Goal: Task Accomplishment & Management: Manage account settings

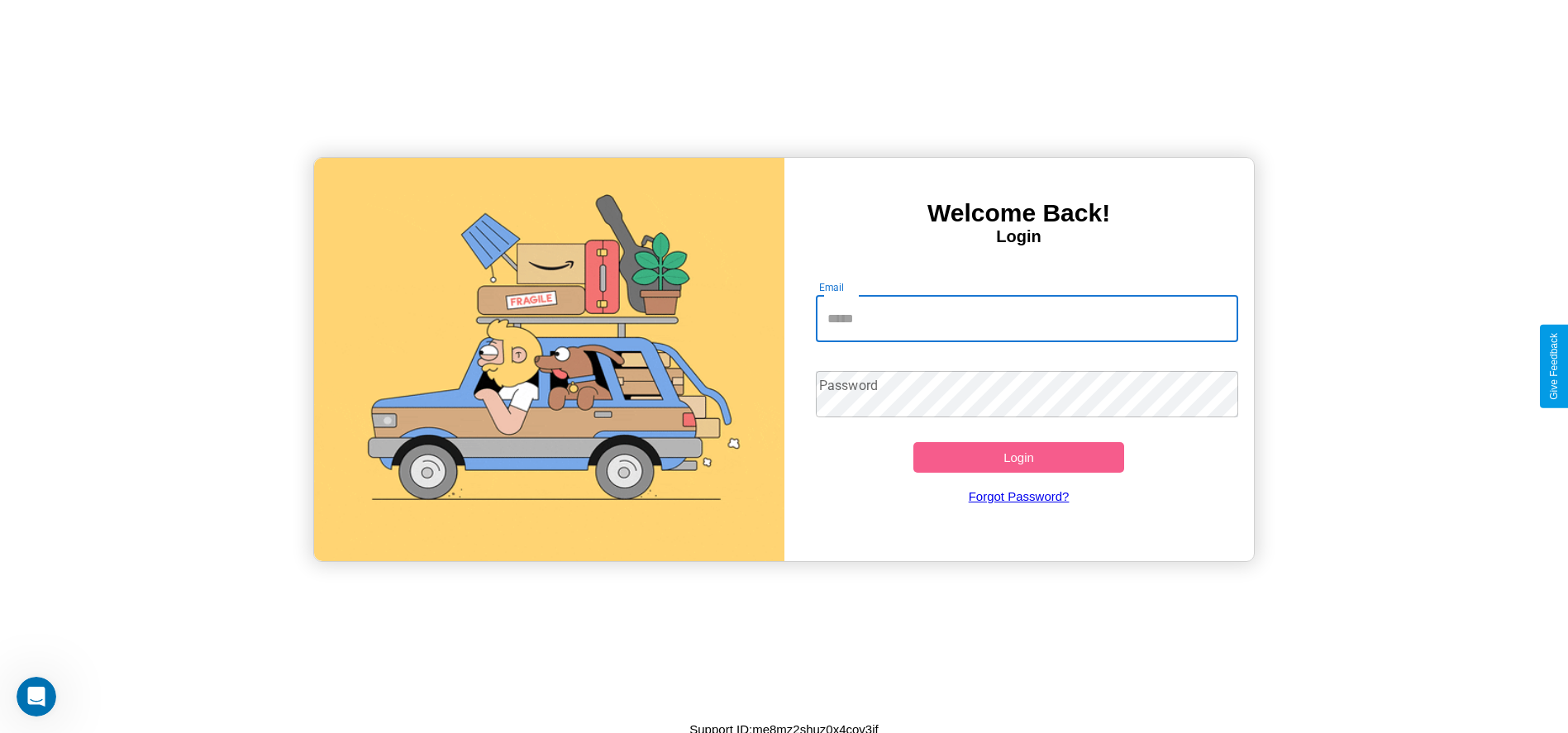
click at [1026, 318] on input "Email" at bounding box center [1027, 319] width 422 height 46
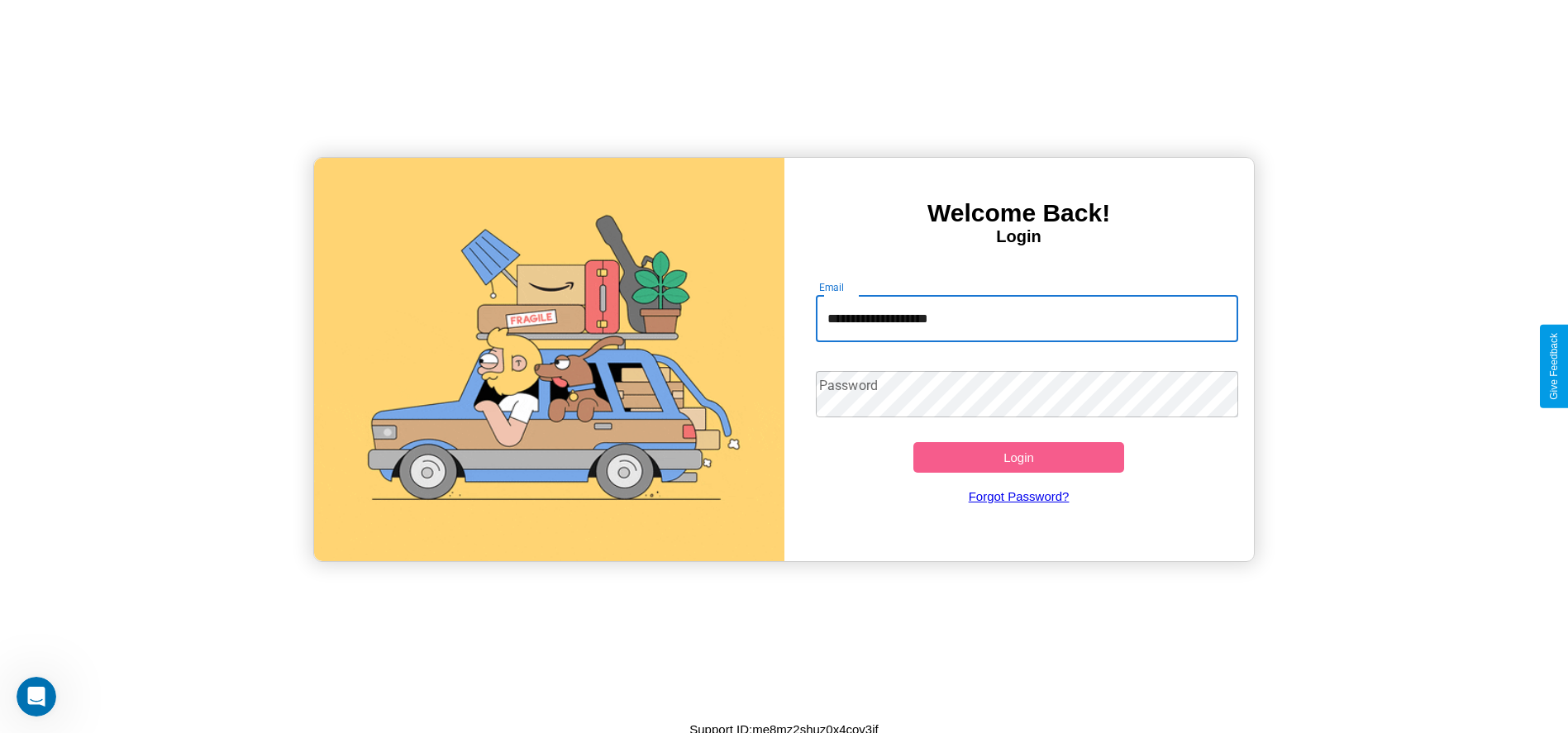
type input "**********"
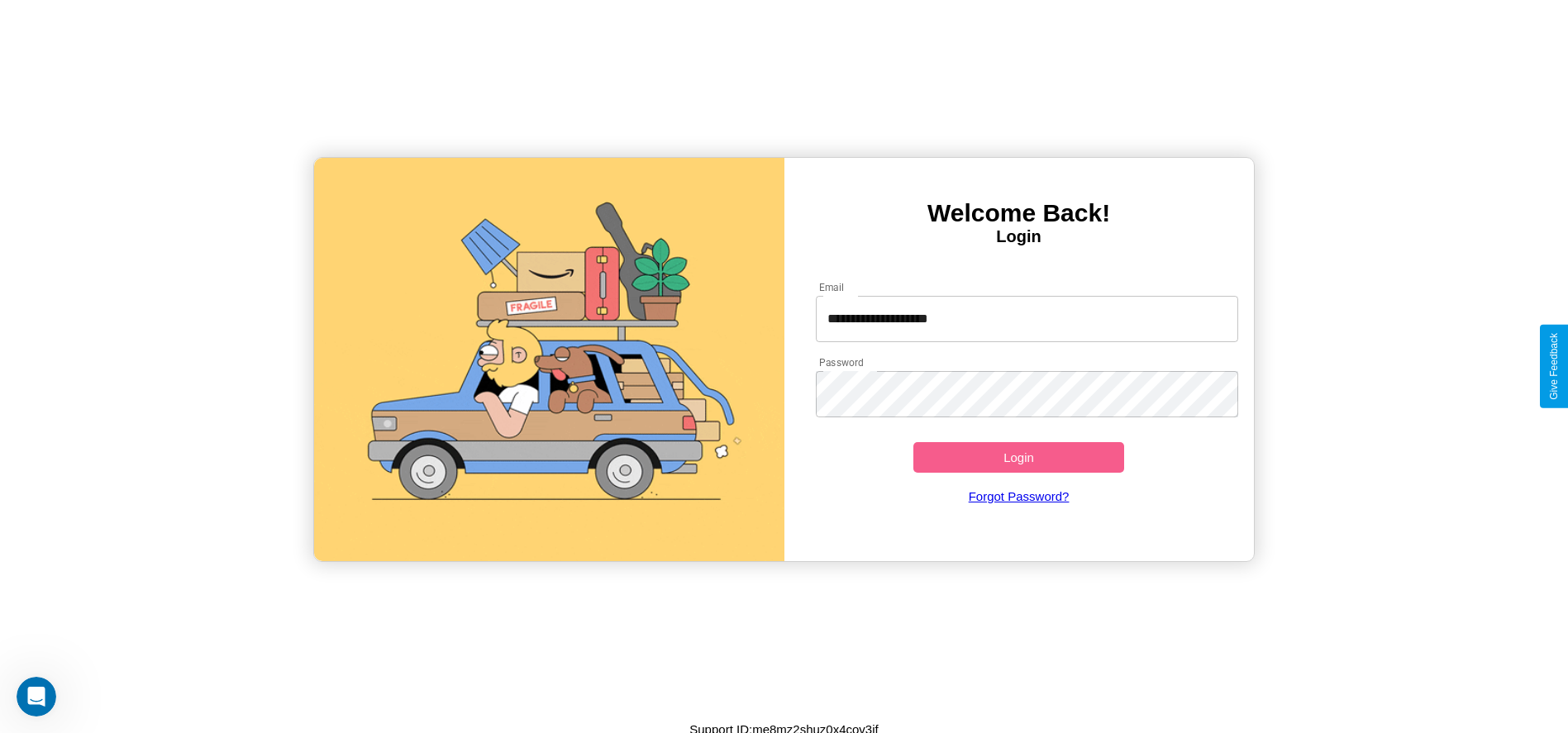
click at [1018, 457] on button "Login" at bounding box center [1018, 457] width 211 height 30
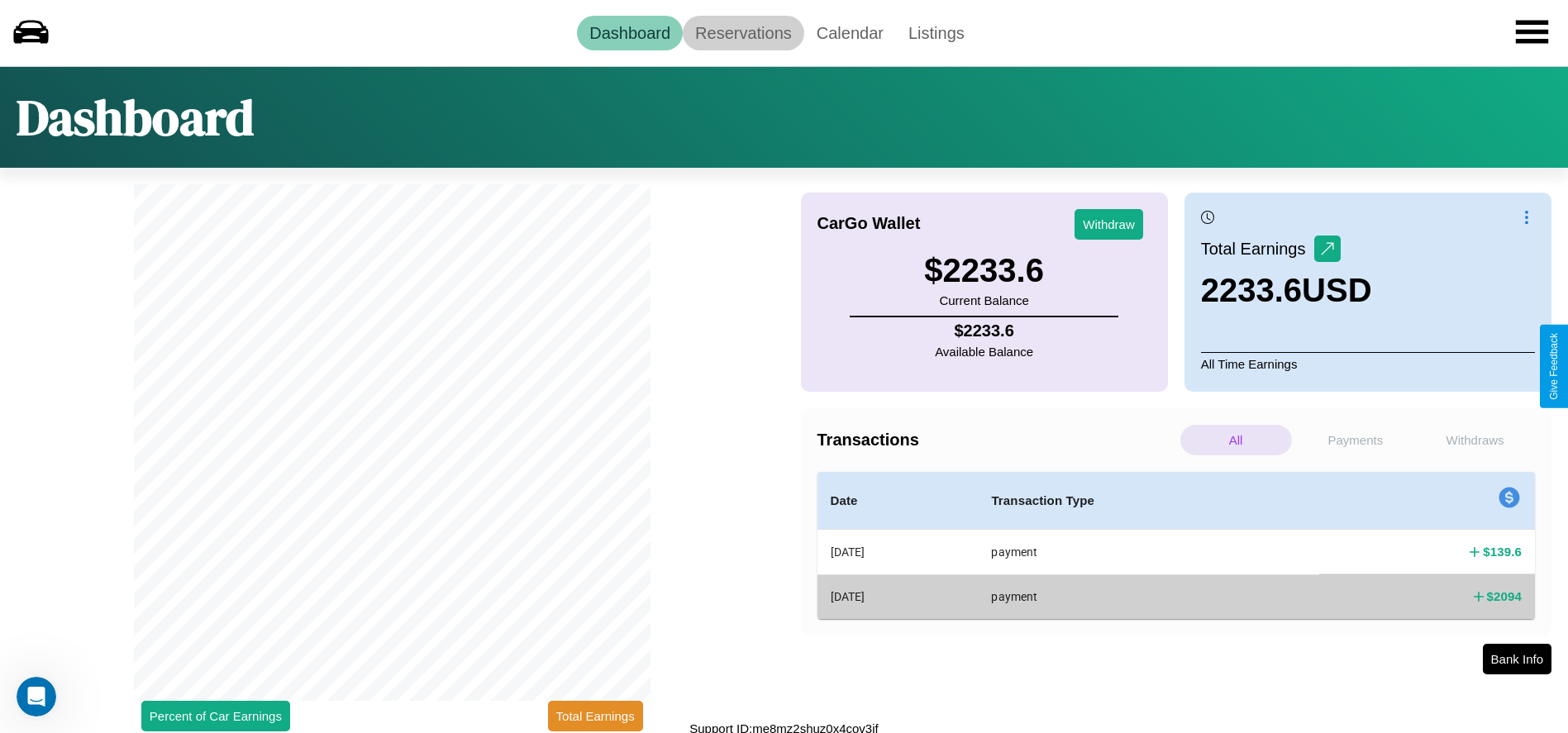
click at [743, 32] on link "Reservations" at bounding box center [743, 33] width 121 height 35
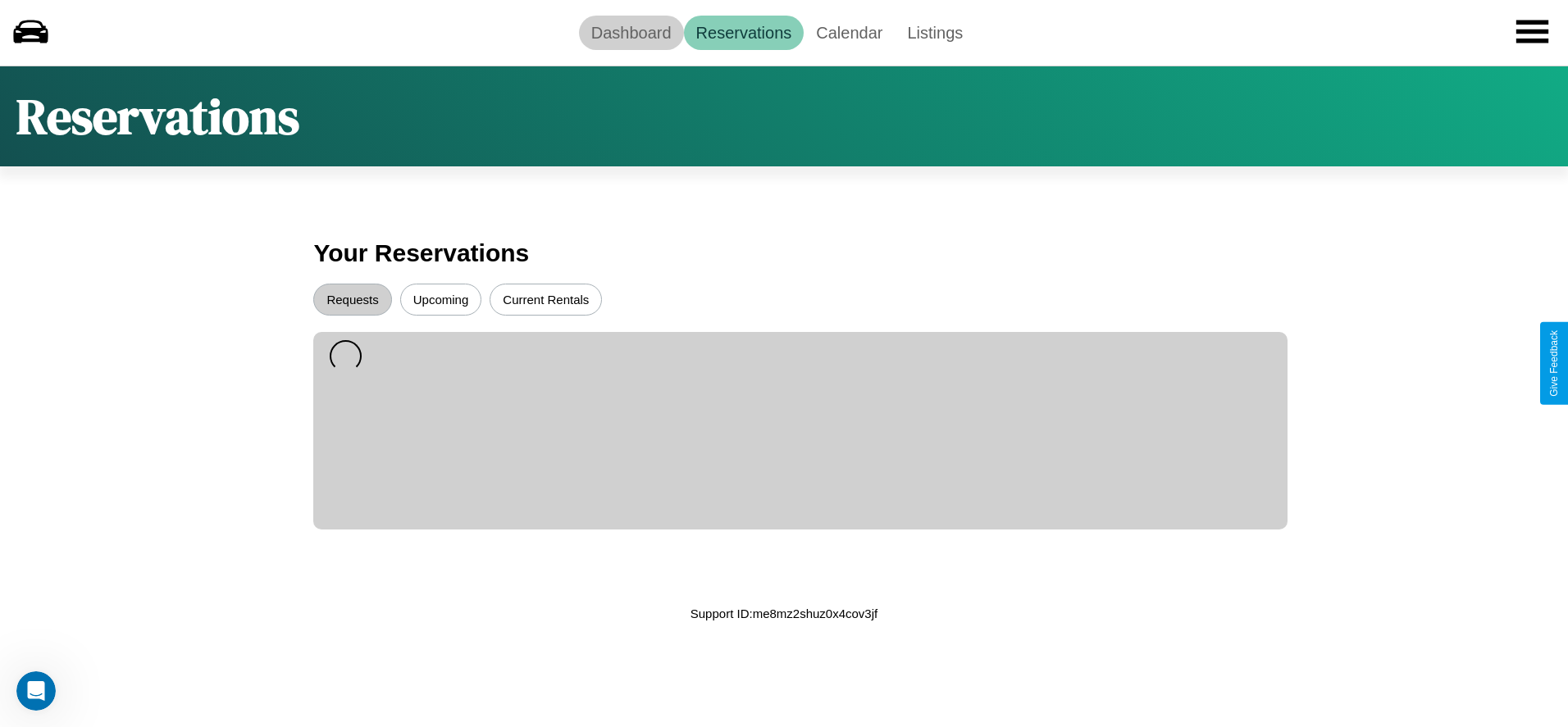
click at [630, 32] on link "Dashboard" at bounding box center [631, 33] width 105 height 34
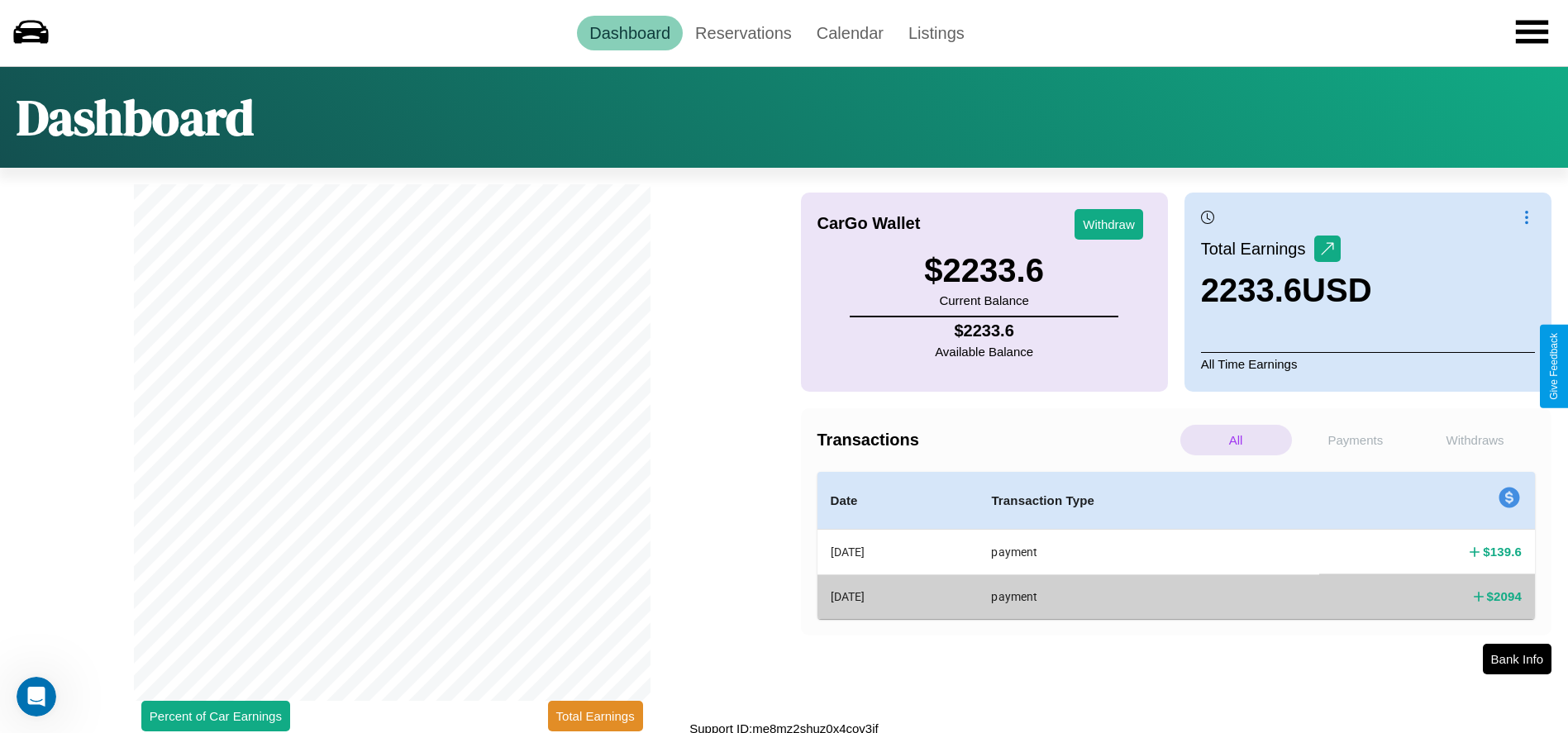
scroll to position [6, 0]
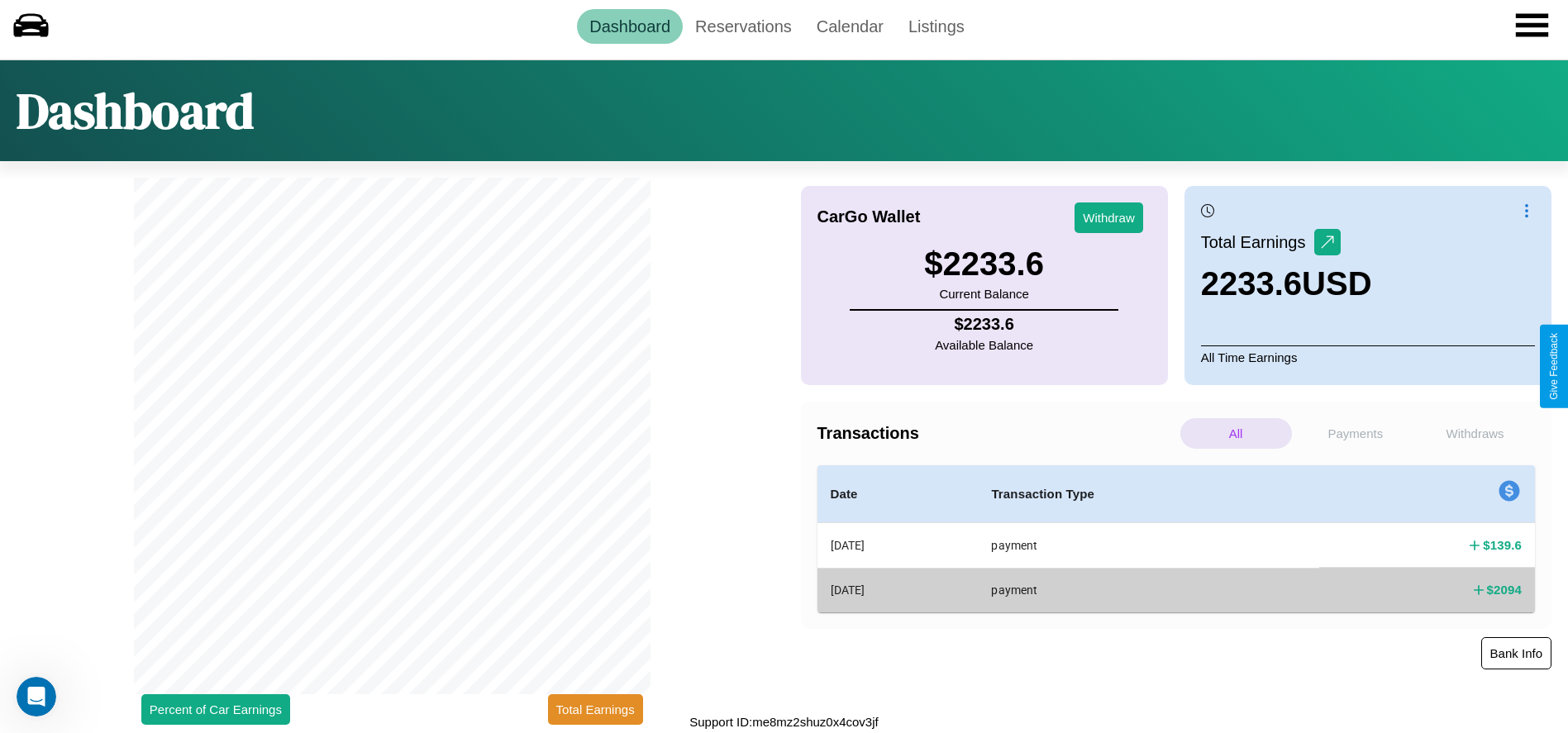
click at [1515, 653] on button "Bank Info" at bounding box center [1515, 653] width 70 height 32
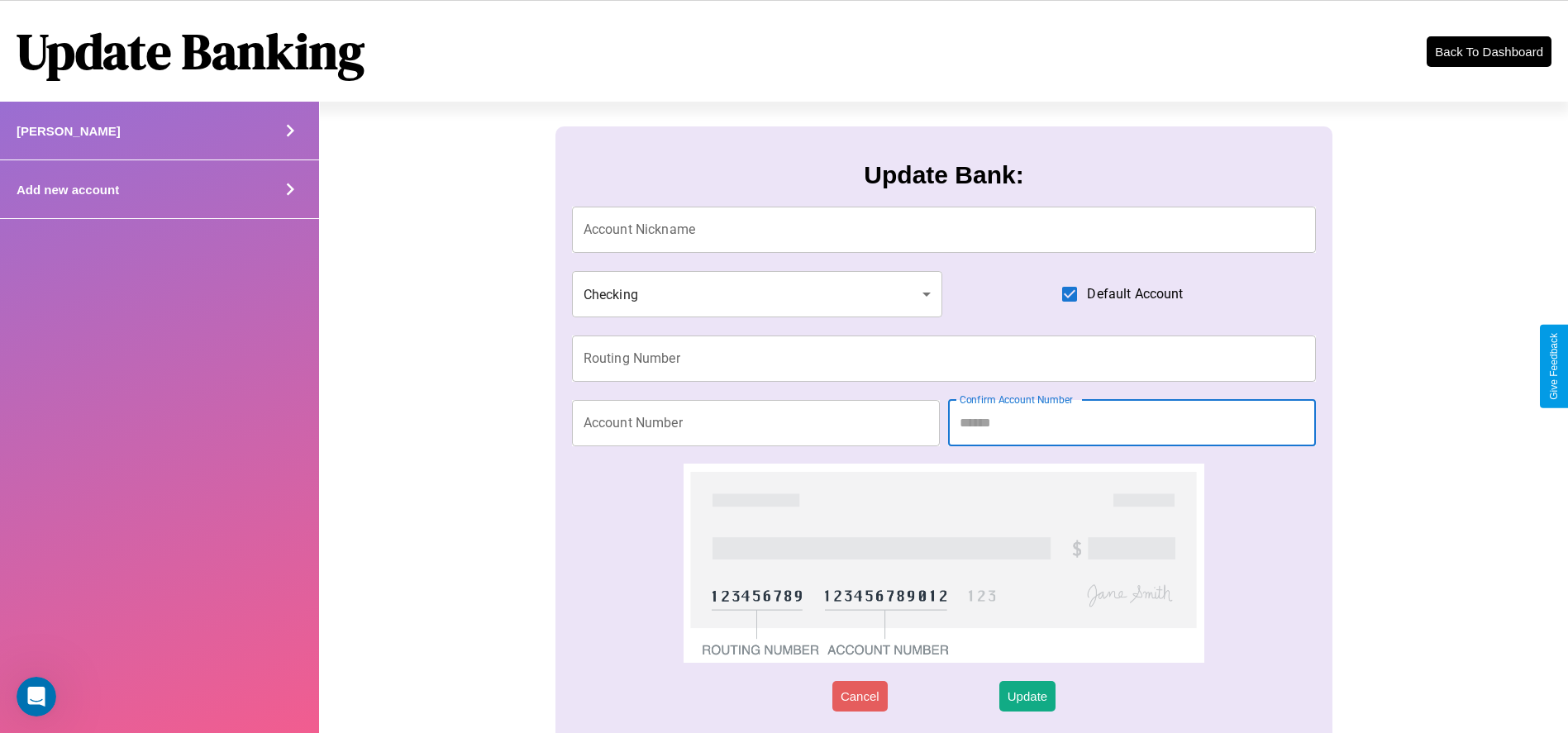
click at [159, 189] on div "Add new account" at bounding box center [159, 190] width 319 height 59
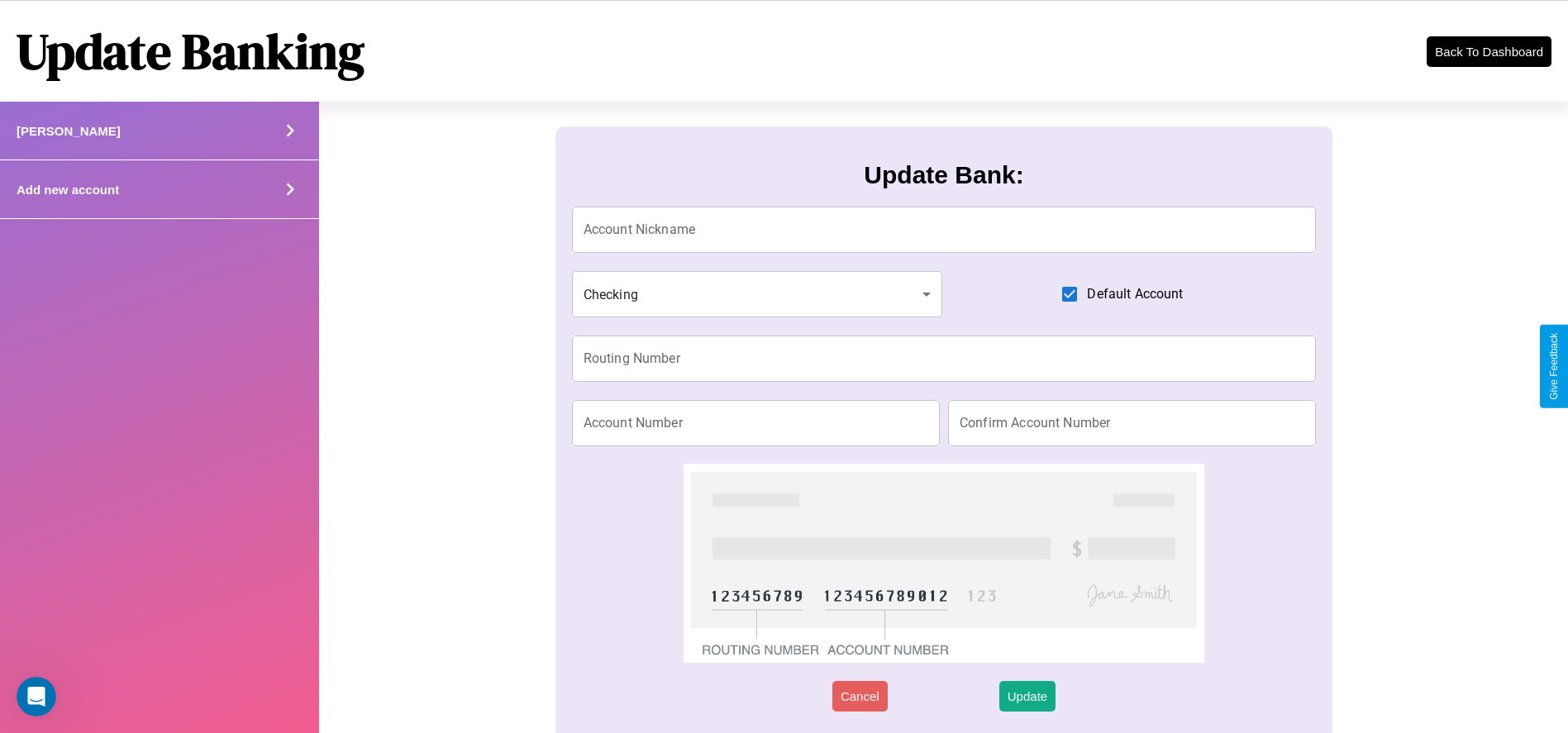
click at [159, 189] on div "Add new account" at bounding box center [159, 190] width 319 height 59
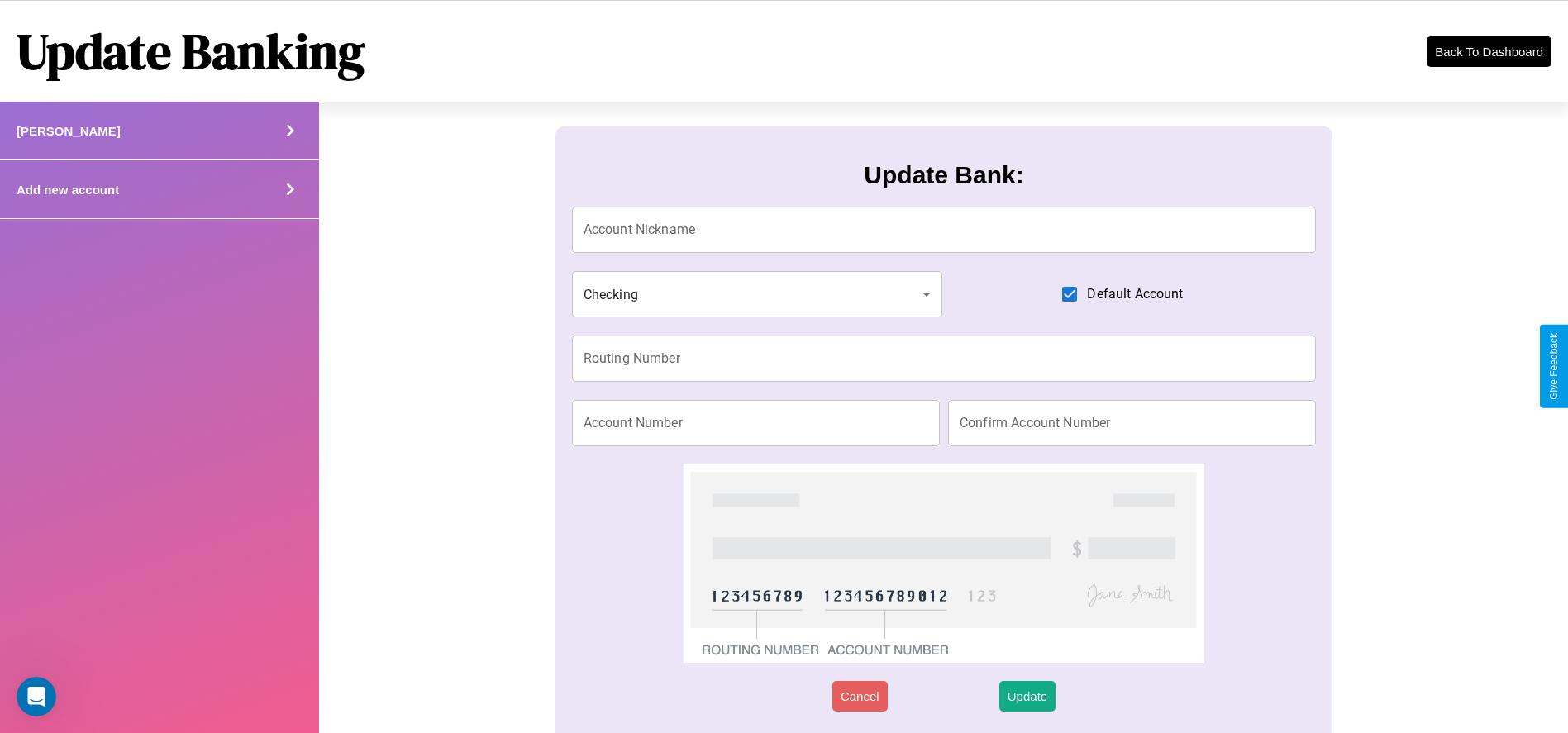
click at [159, 189] on div "Add new account" at bounding box center [159, 190] width 319 height 59
click at [290, 143] on icon at bounding box center [290, 131] width 25 height 25
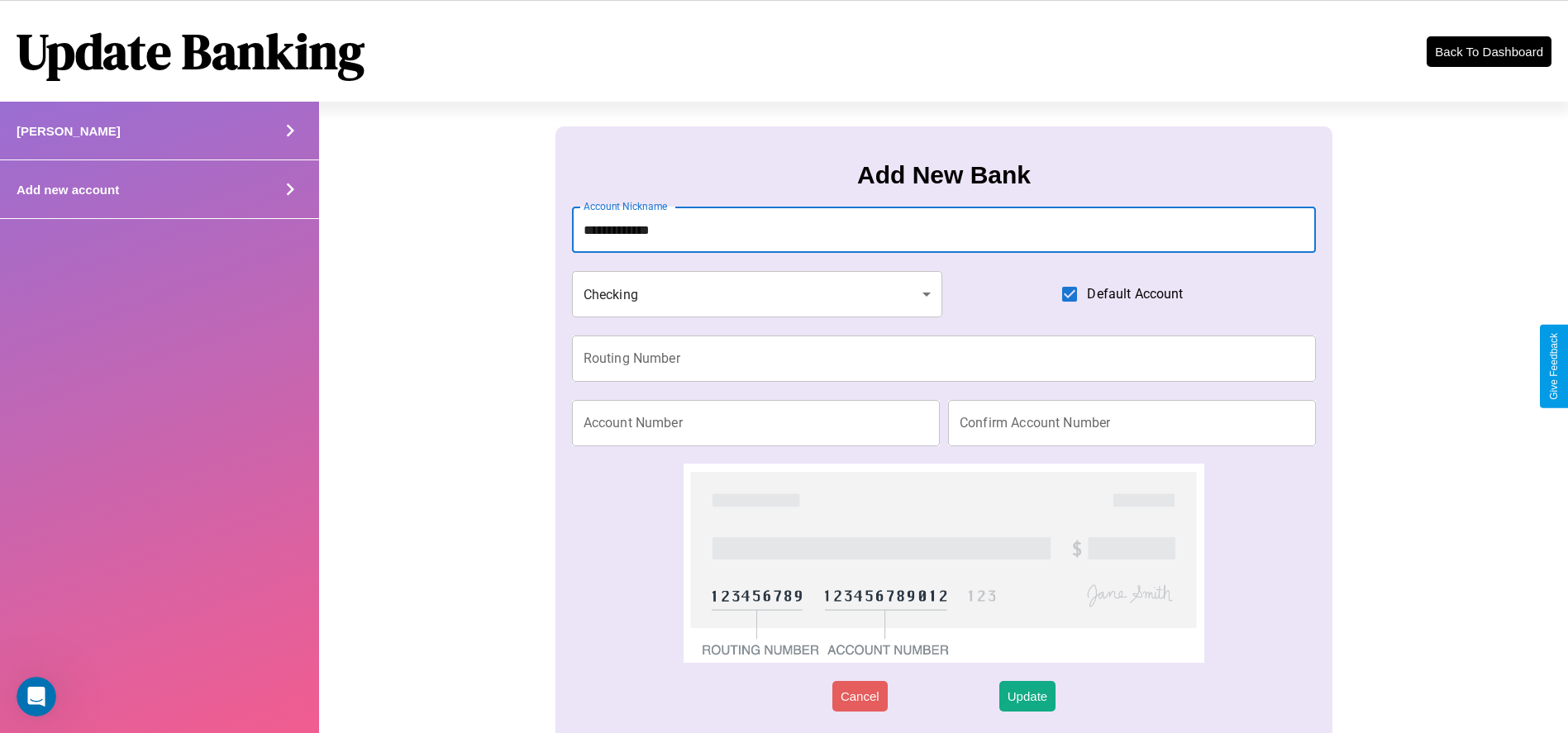
type input "**********"
